Goal: Information Seeking & Learning: Learn about a topic

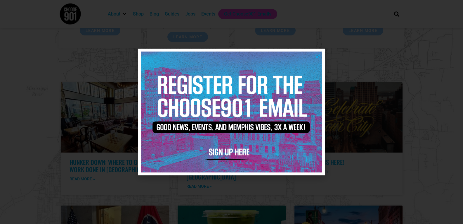
scroll to position [1234, 0]
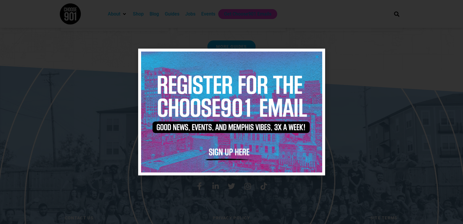
click at [317, 54] on icon "Close" at bounding box center [317, 56] width 4 height 4
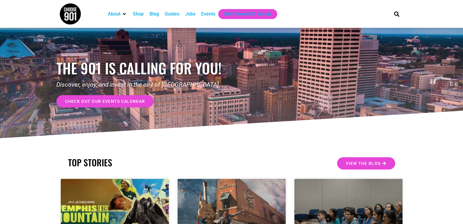
scroll to position [0, 0]
click at [202, 13] on div "Events" at bounding box center [208, 14] width 14 height 7
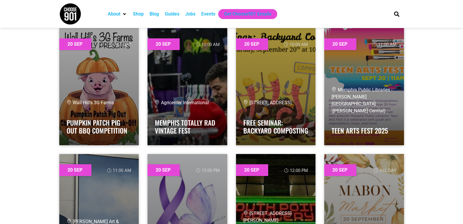
scroll to position [10376, 0]
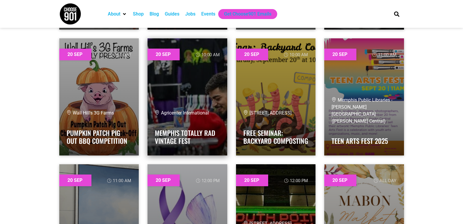
click at [196, 84] on link at bounding box center [188, 96] width 80 height 117
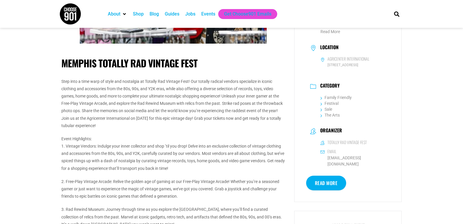
scroll to position [88, 0]
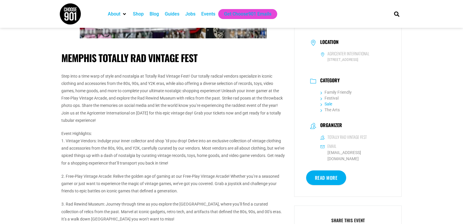
click at [327, 106] on link "Sale" at bounding box center [327, 103] width 12 height 5
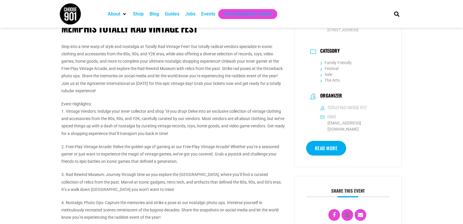
scroll to position [117, 0]
click at [331, 77] on link "Sale" at bounding box center [327, 74] width 12 height 5
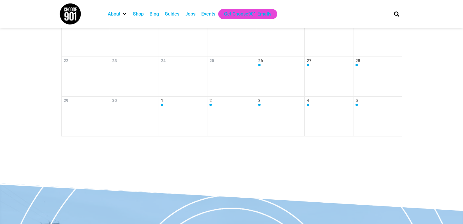
scroll to position [117, 0]
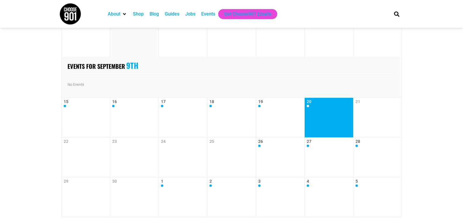
click at [327, 111] on link "20" at bounding box center [329, 117] width 44 height 37
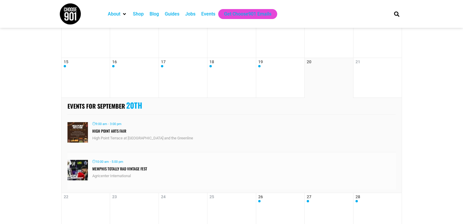
click at [124, 168] on link "Memphis Totally Rad Vintage Fest" at bounding box center [119, 168] width 55 height 6
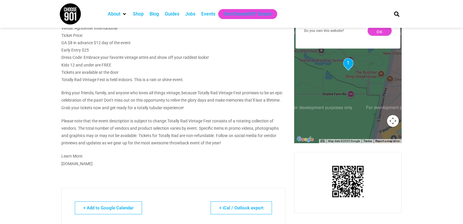
scroll to position [380, 0]
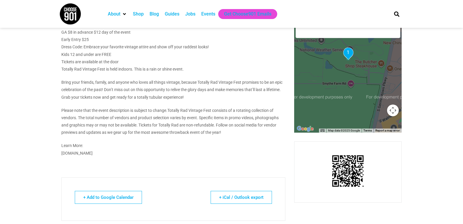
drag, startPoint x: 101, startPoint y: 153, endPoint x: 61, endPoint y: 154, distance: 40.3
copy p "[DOMAIN_NAME]"
